Goal: Transaction & Acquisition: Obtain resource

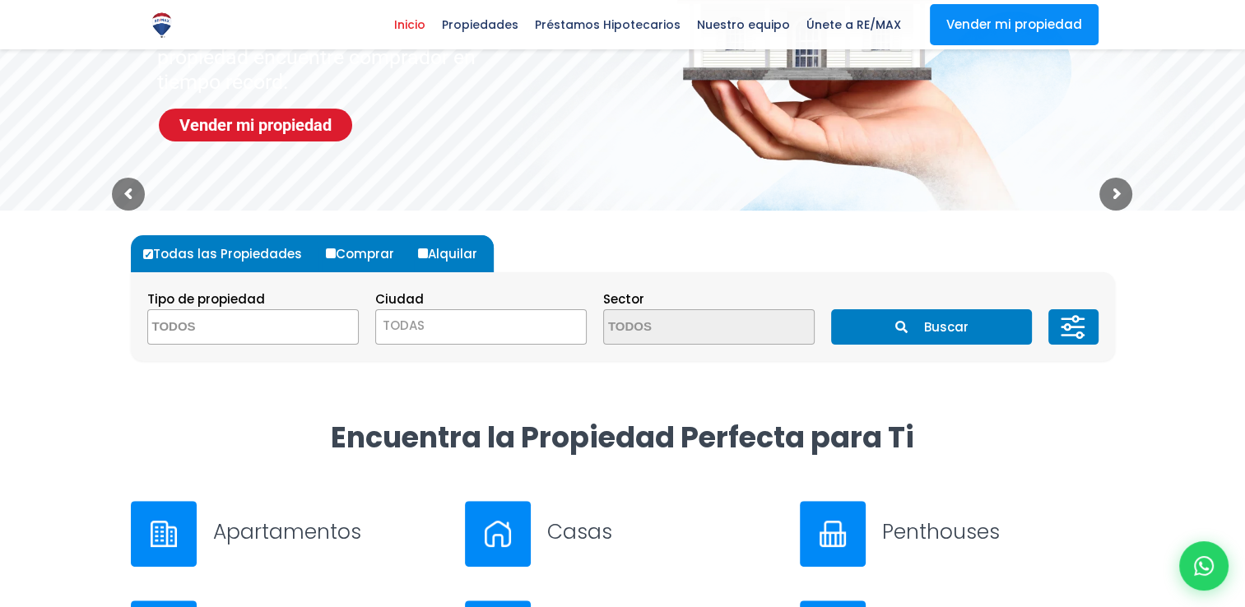
scroll to position [286, 0]
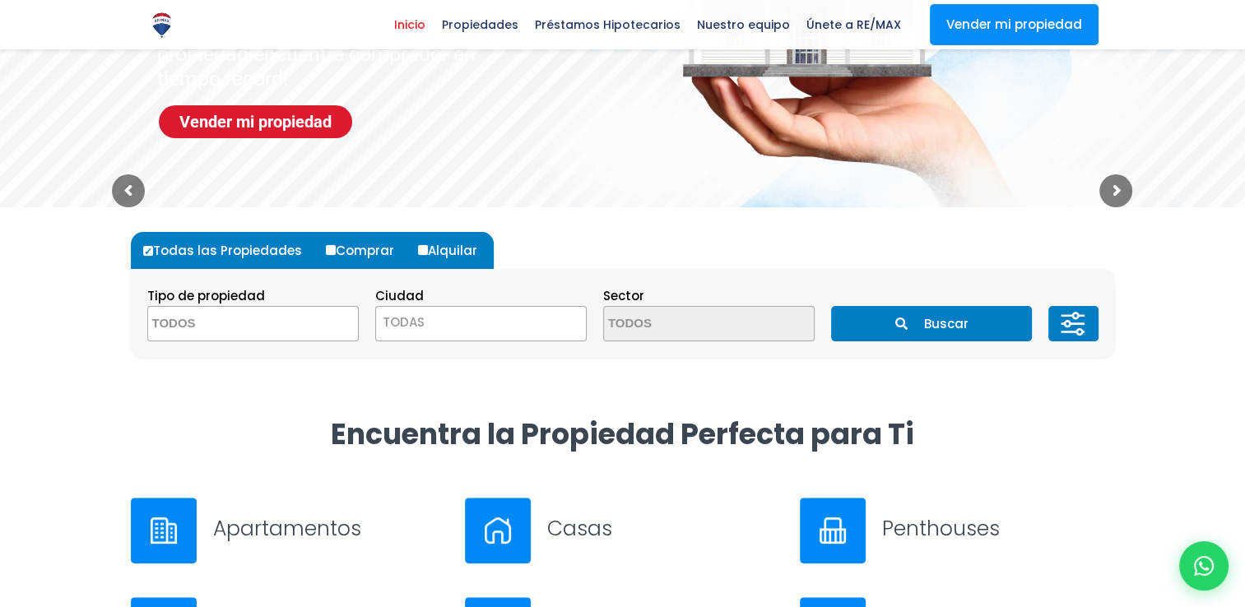
click at [288, 333] on textarea "Search" at bounding box center [228, 324] width 160 height 35
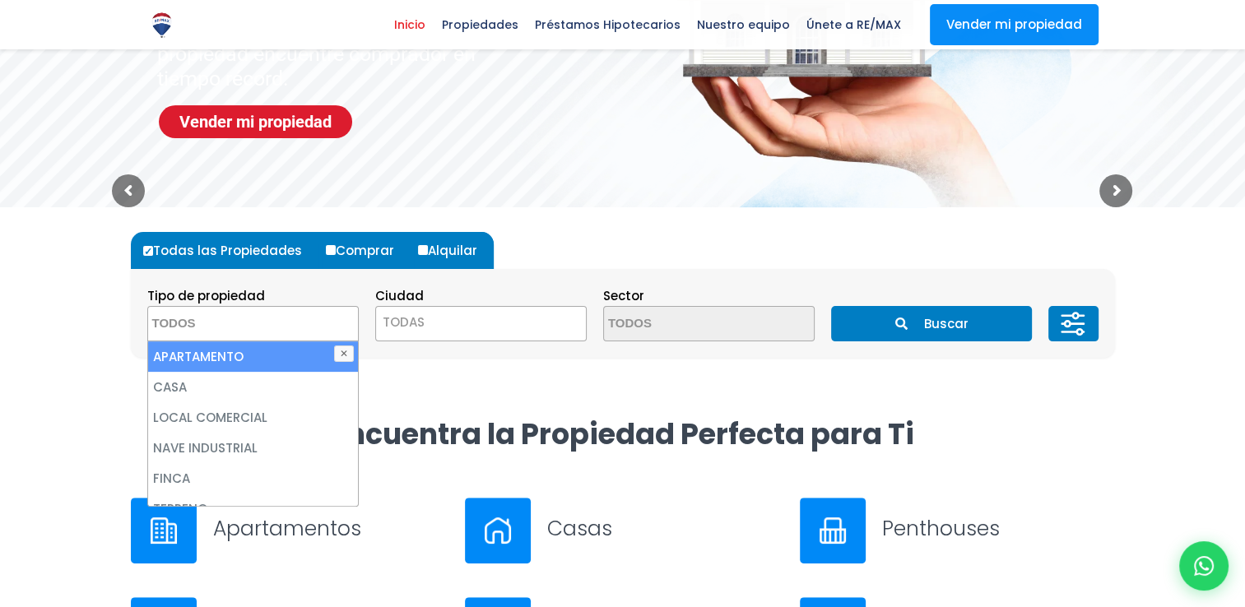
click at [244, 355] on li "APARTAMENTO" at bounding box center [253, 357] width 210 height 30
select select "apartment"
click at [441, 314] on span "TODAS" at bounding box center [481, 322] width 210 height 23
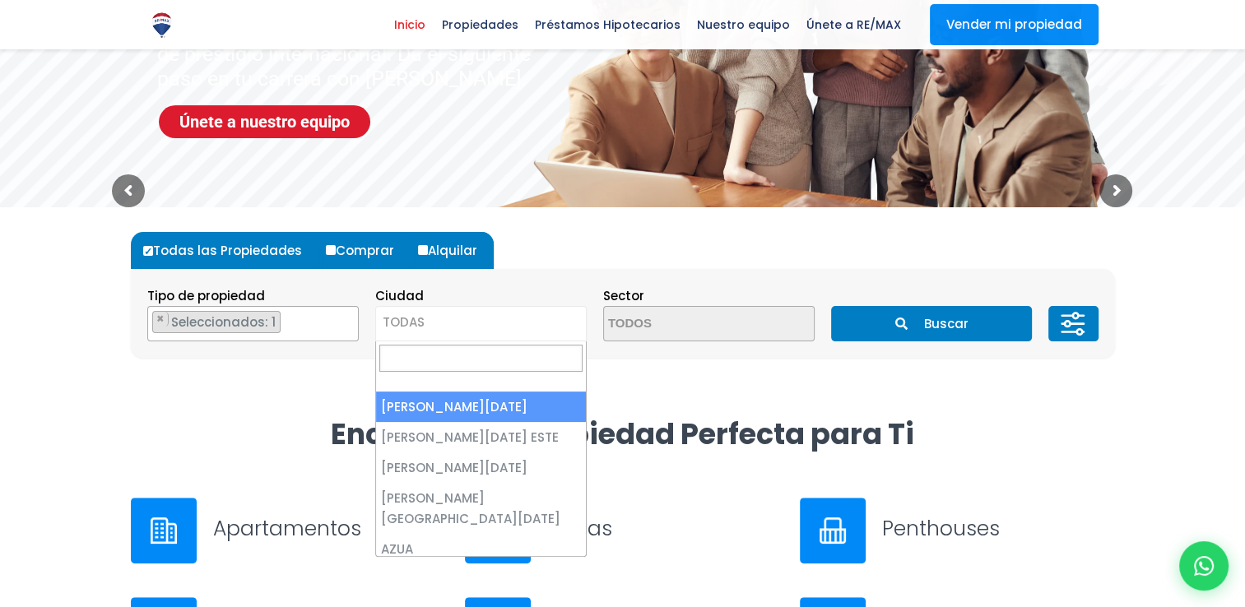
select select "1"
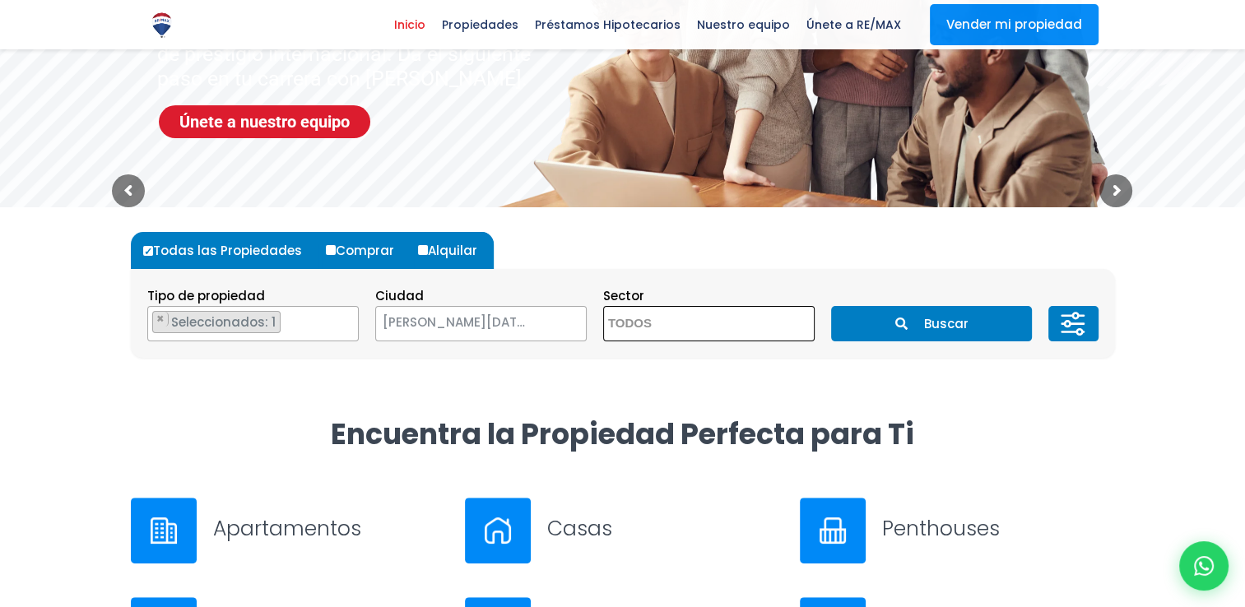
click at [648, 327] on textarea "Search" at bounding box center [684, 324] width 160 height 35
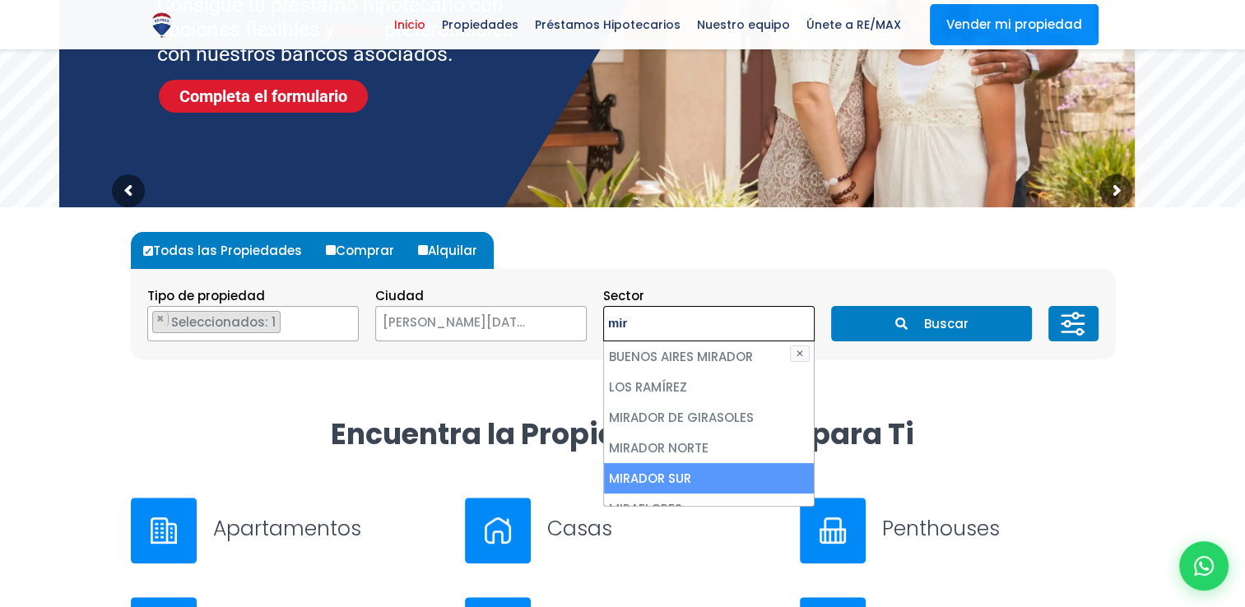
type textarea "mir"
click at [652, 476] on li "MIRADOR SUR" at bounding box center [709, 478] width 210 height 30
select select "115"
click at [701, 478] on li "MIRADOR SUR" at bounding box center [709, 478] width 210 height 30
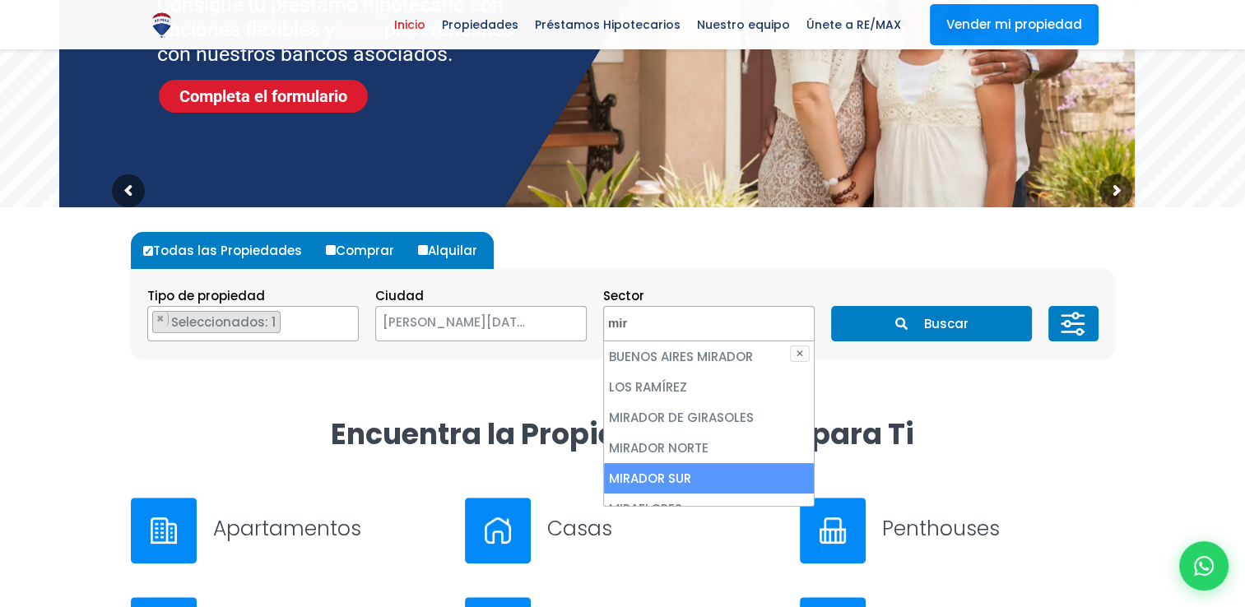
click at [679, 480] on li "MIRADOR SUR" at bounding box center [709, 478] width 210 height 30
select select "115"
click at [679, 480] on li "MIRADOR SUR" at bounding box center [709, 478] width 210 height 30
select select
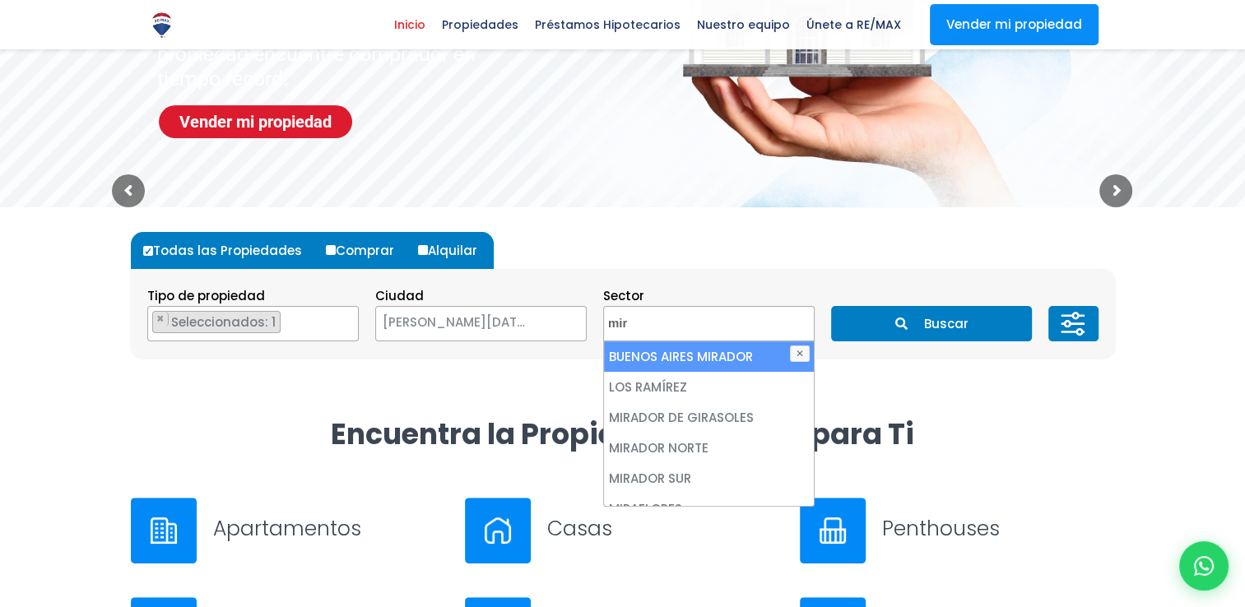
click at [802, 357] on button "✕" at bounding box center [800, 354] width 20 height 16
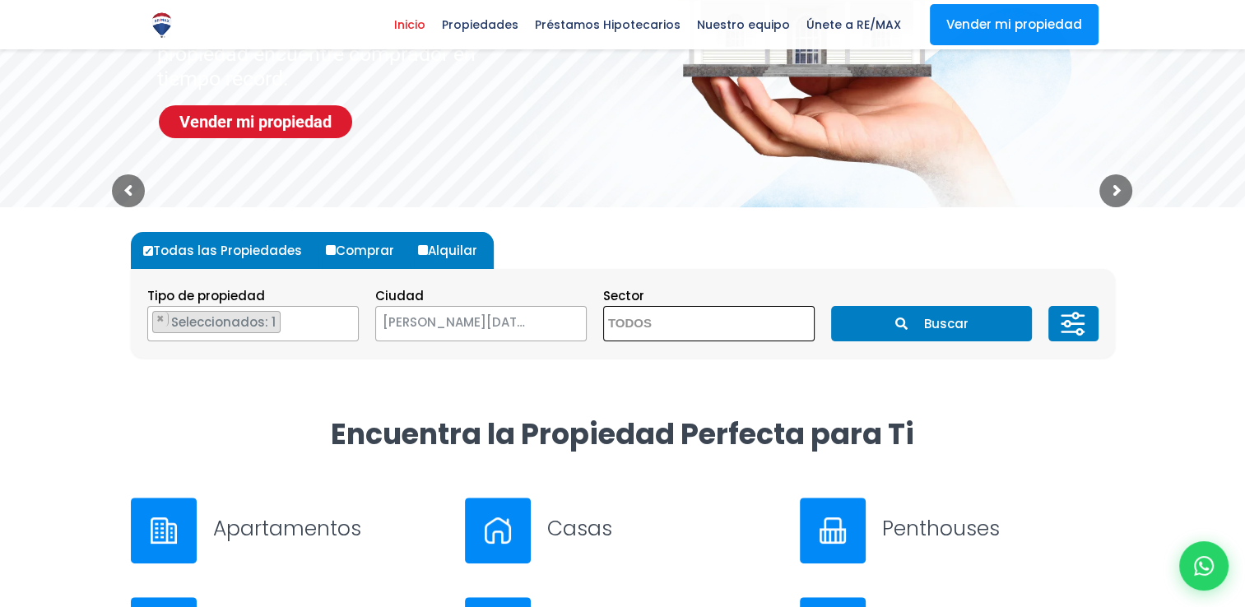
click at [706, 325] on textarea "Search" at bounding box center [684, 324] width 160 height 35
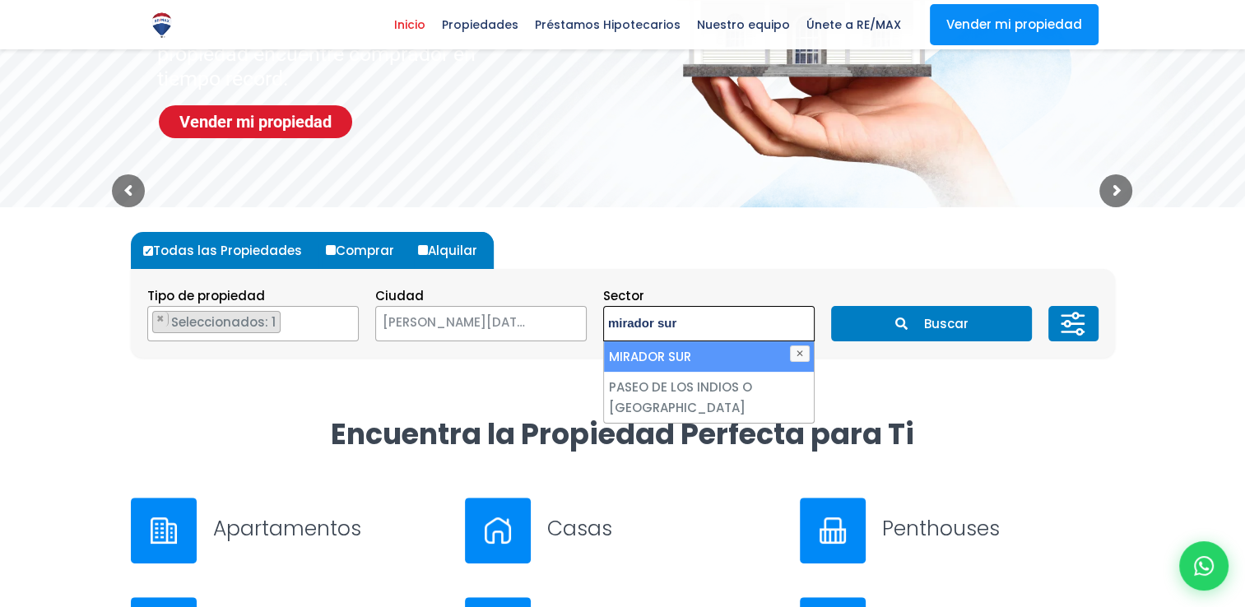
type textarea "mirador sur"
click at [689, 360] on li "MIRADOR SUR" at bounding box center [709, 357] width 210 height 30
select select "115"
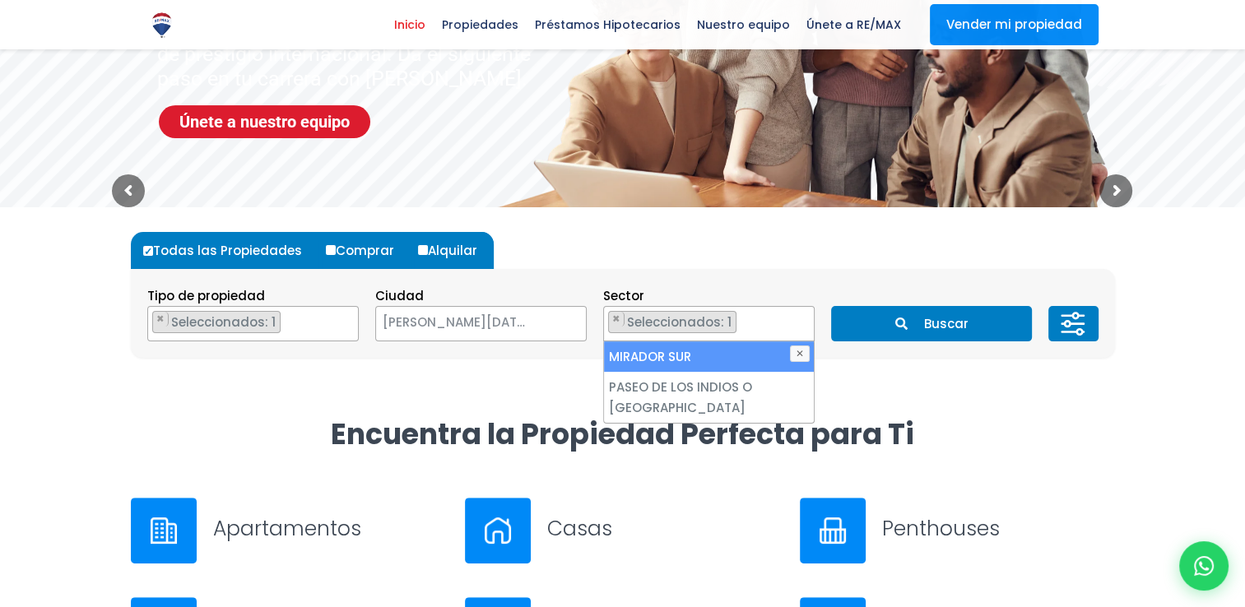
click at [1068, 329] on icon at bounding box center [1073, 324] width 33 height 49
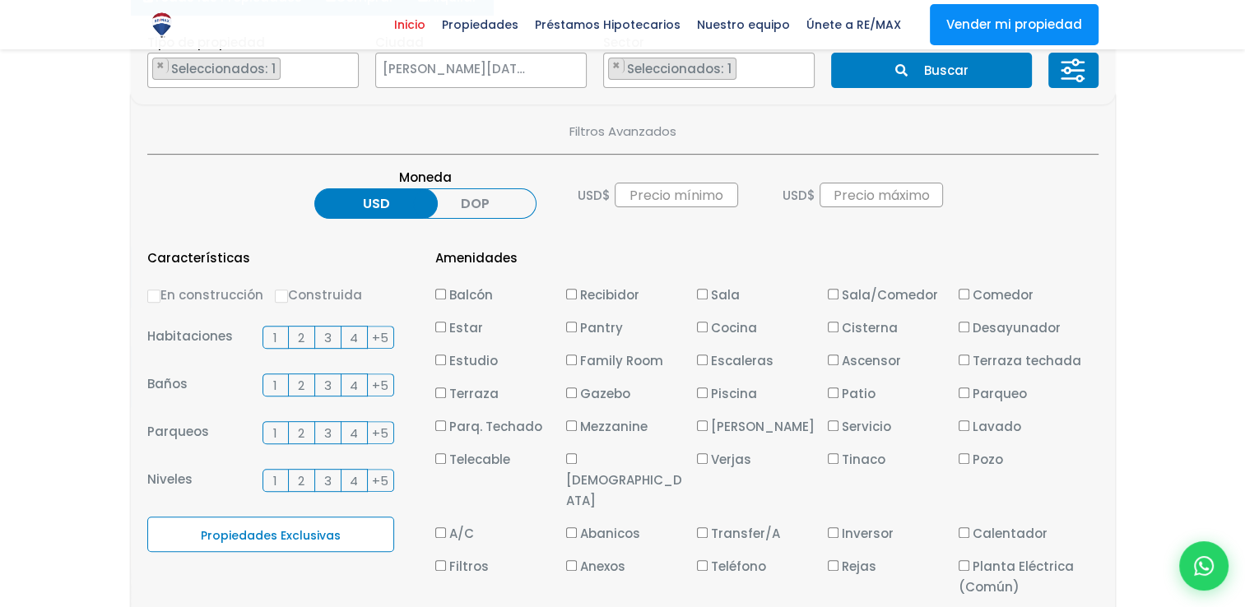
scroll to position [550, 0]
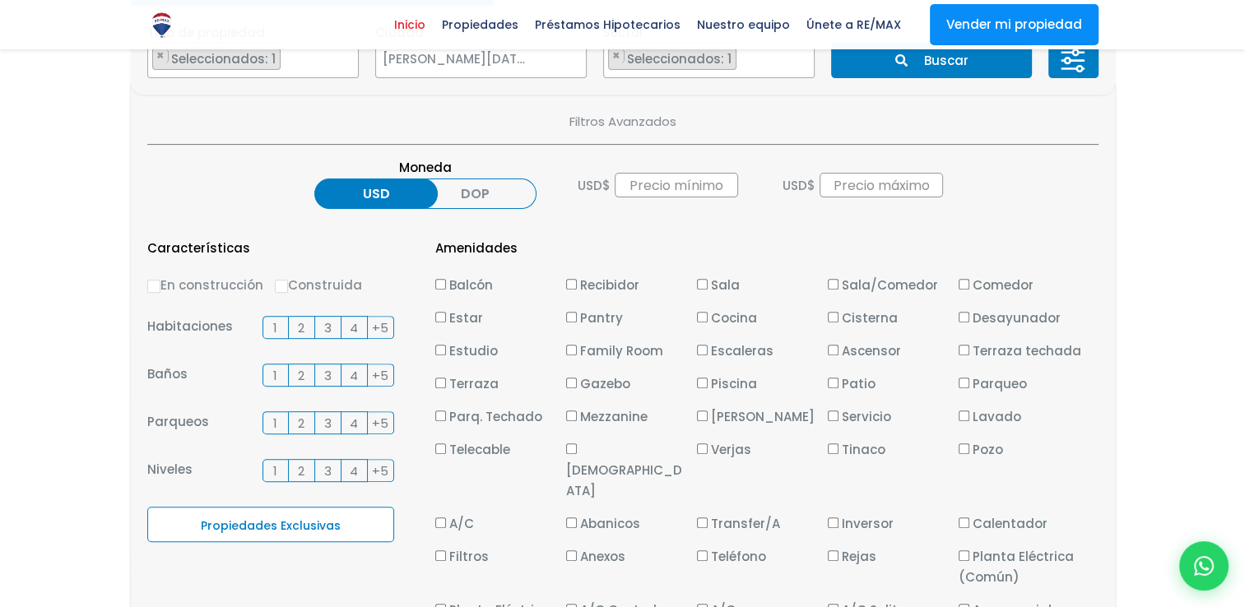
click at [318, 326] on label "3" at bounding box center [328, 327] width 26 height 23
click at [0, 0] on input "3" at bounding box center [0, 0] width 0 height 0
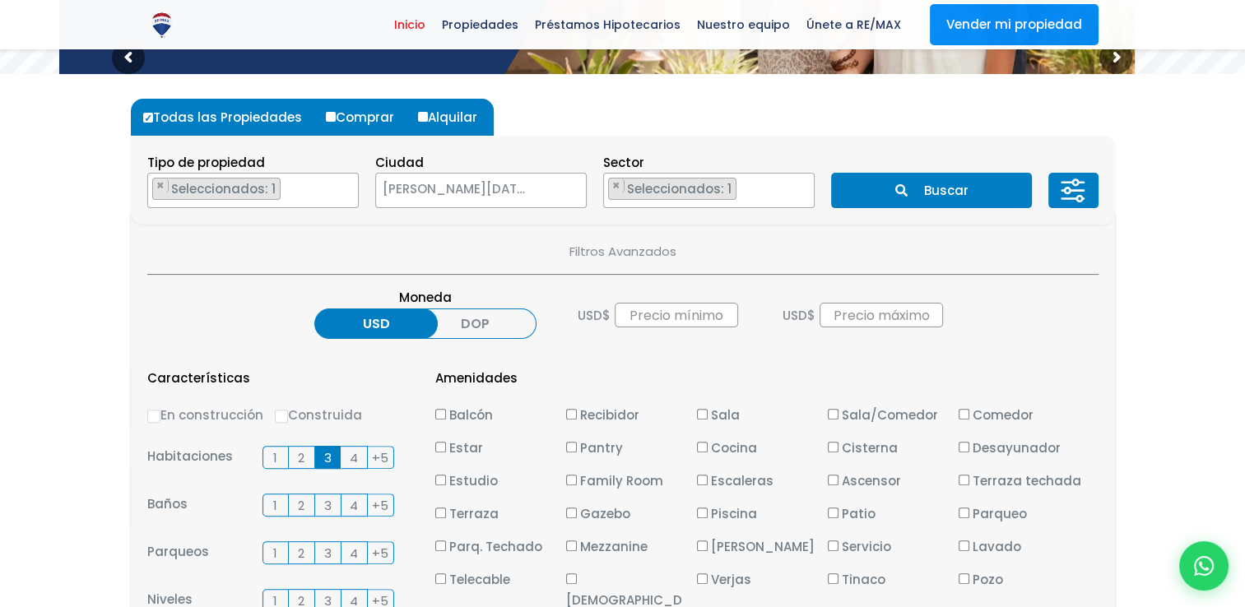
scroll to position [417, 0]
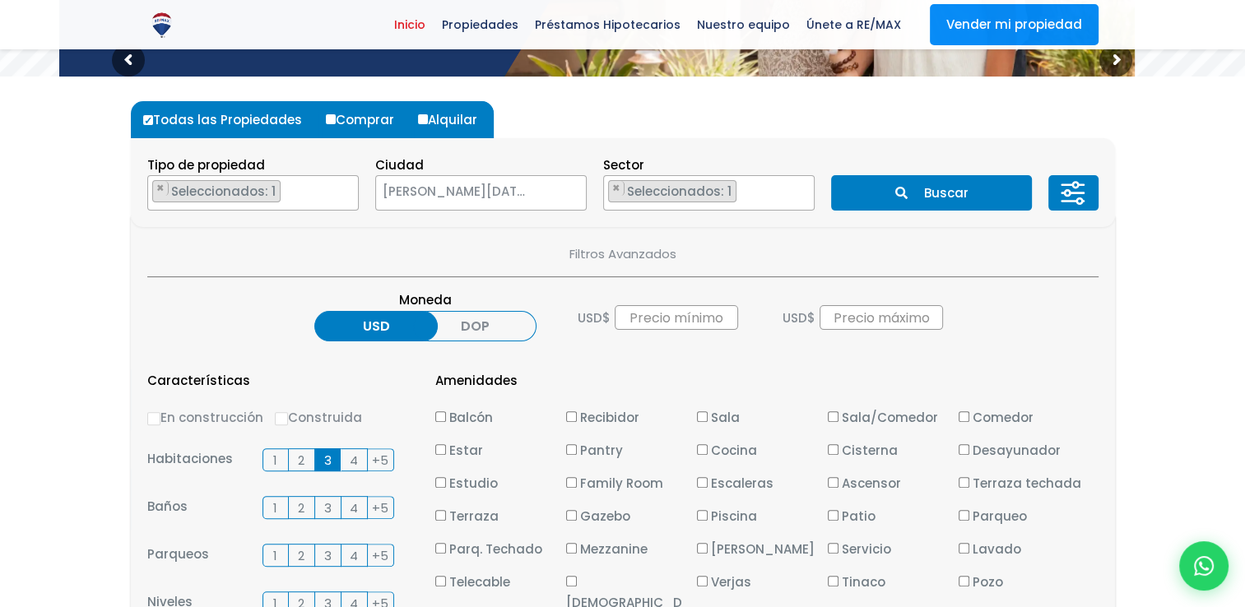
click at [422, 121] on input "Alquilar" at bounding box center [423, 119] width 10 height 10
radio input "true"
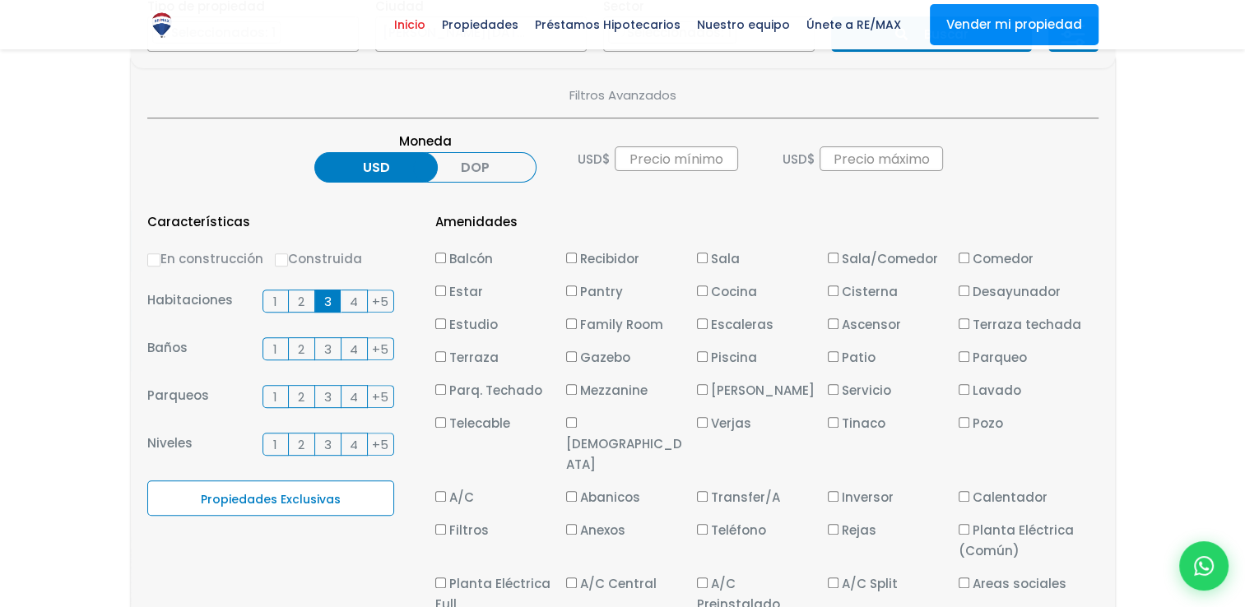
scroll to position [609, 0]
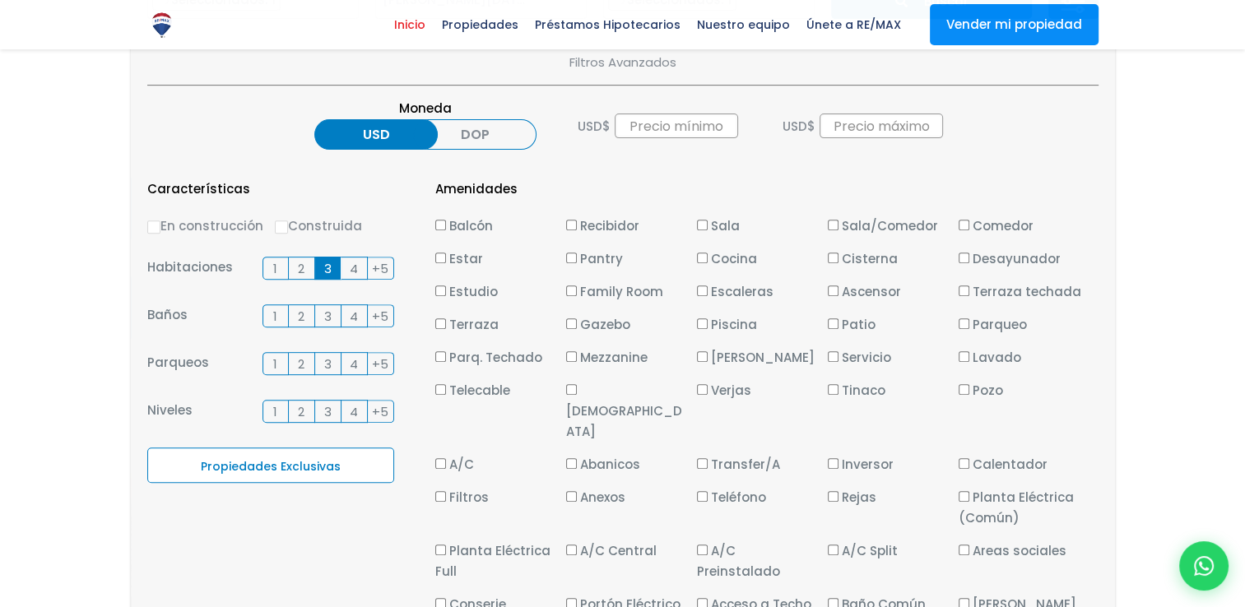
click at [306, 320] on label "2" at bounding box center [302, 315] width 26 height 23
click at [0, 0] on input "2" at bounding box center [0, 0] width 0 height 0
click at [298, 366] on span "2" at bounding box center [301, 364] width 7 height 21
click at [0, 0] on input "2" at bounding box center [0, 0] width 0 height 0
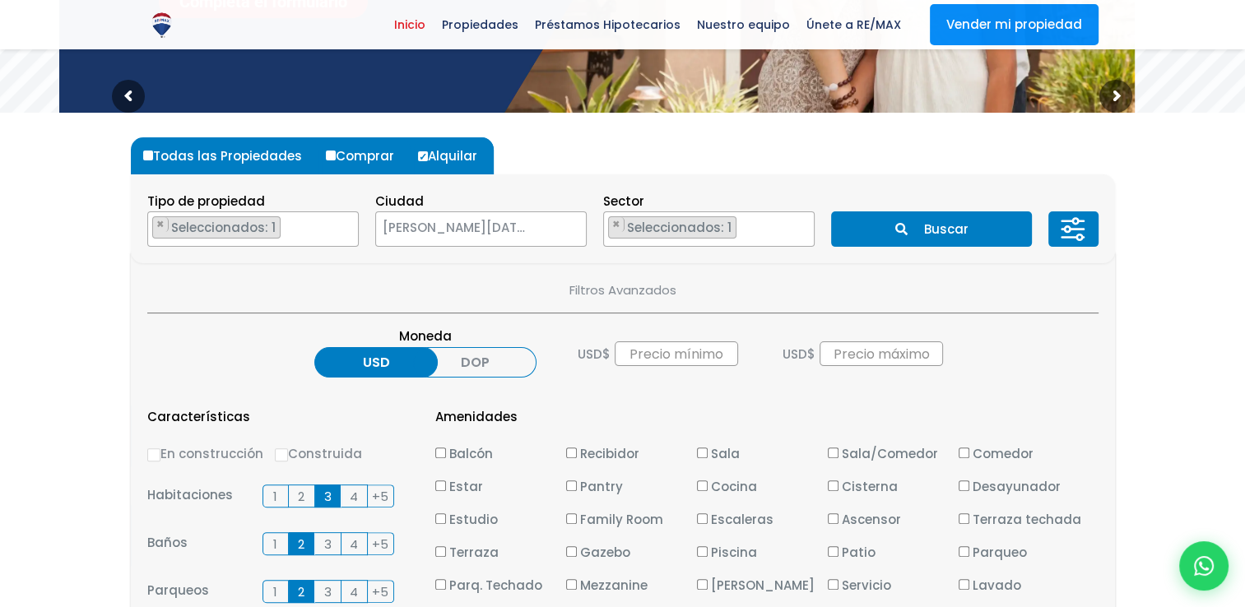
scroll to position [380, 0]
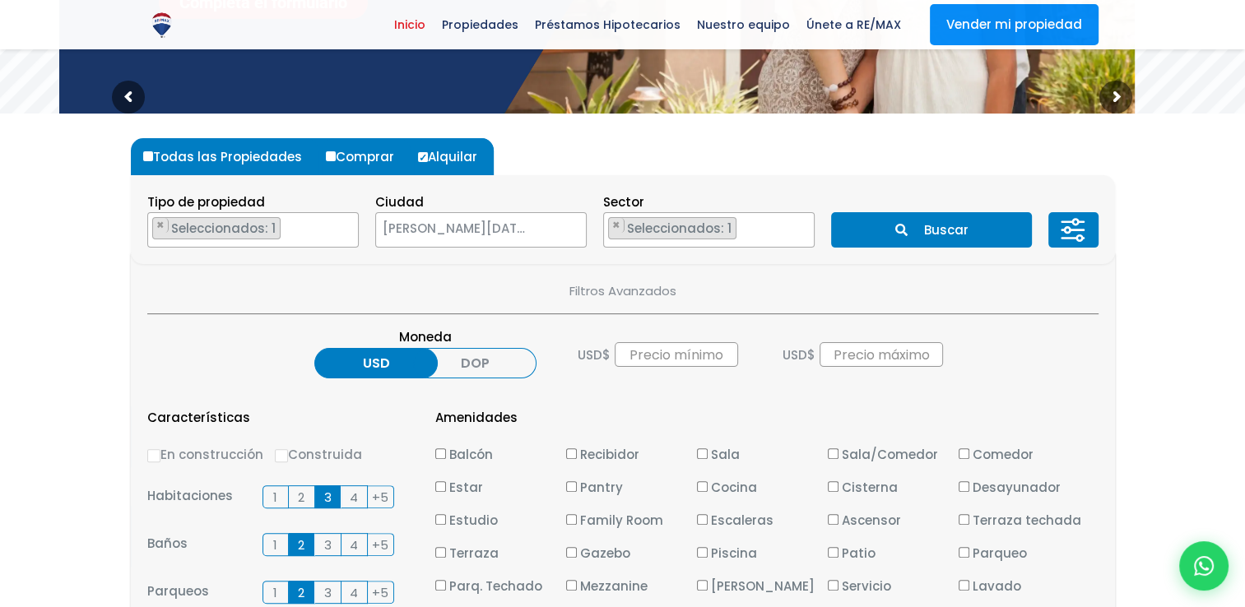
click at [933, 233] on button "Buscar" at bounding box center [931, 229] width 201 height 35
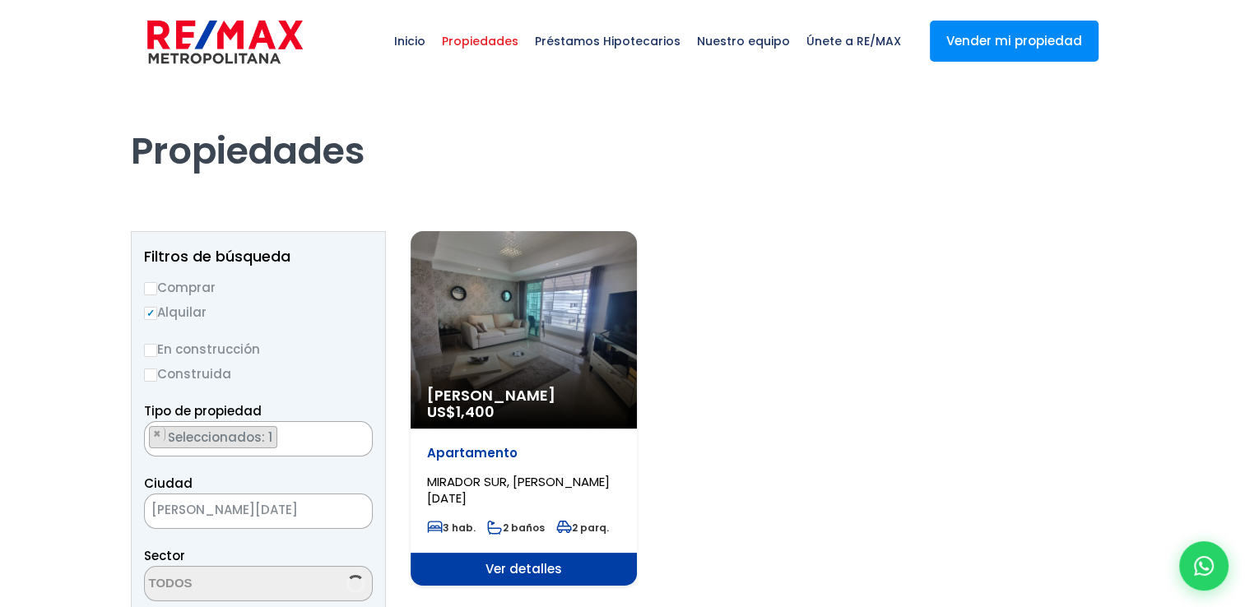
scroll to position [3512, 0]
select select "115"
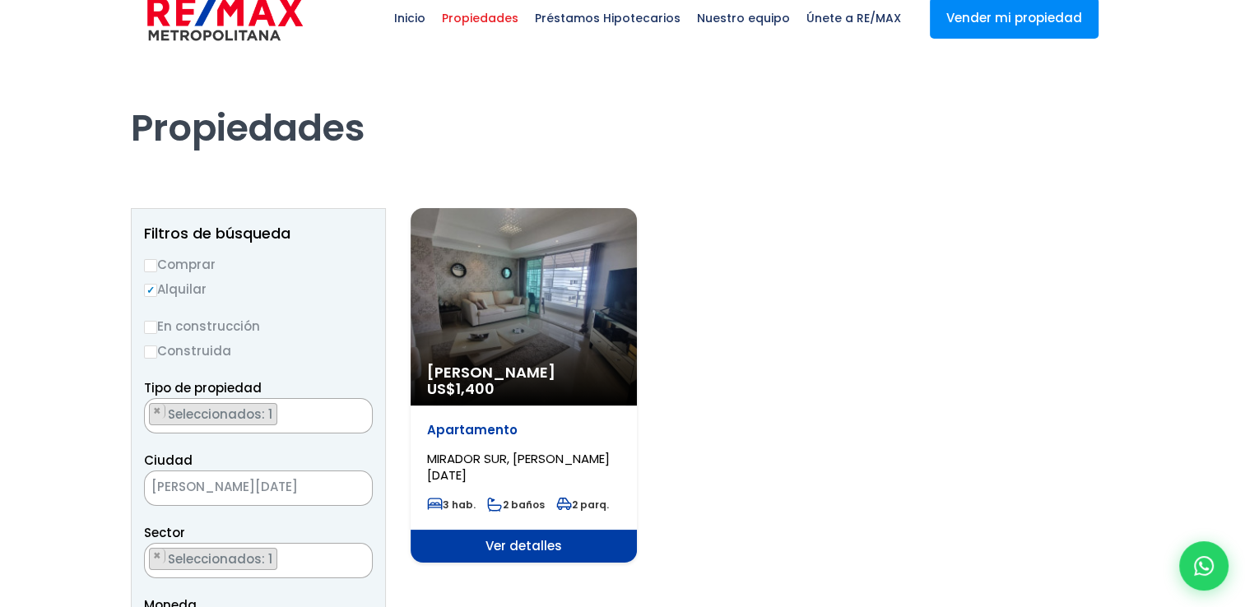
scroll to position [0, 0]
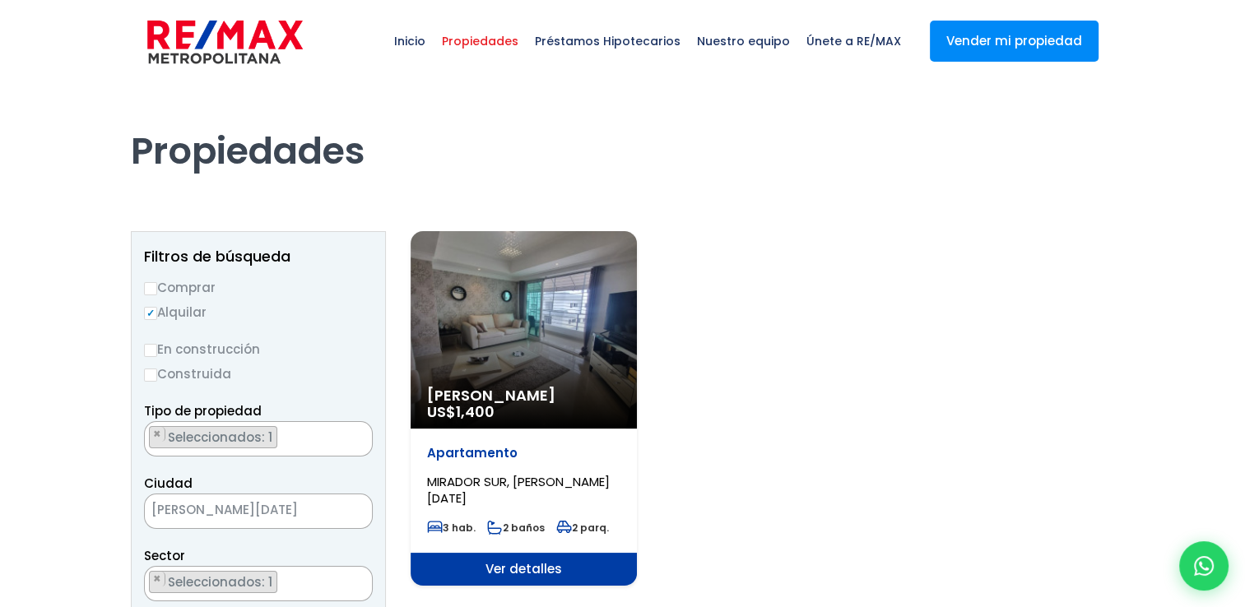
click at [560, 378] on div "Alquiler Amueblado US$ 1,400" at bounding box center [524, 329] width 226 height 197
select select "115"
